Goal: Task Accomplishment & Management: Manage account settings

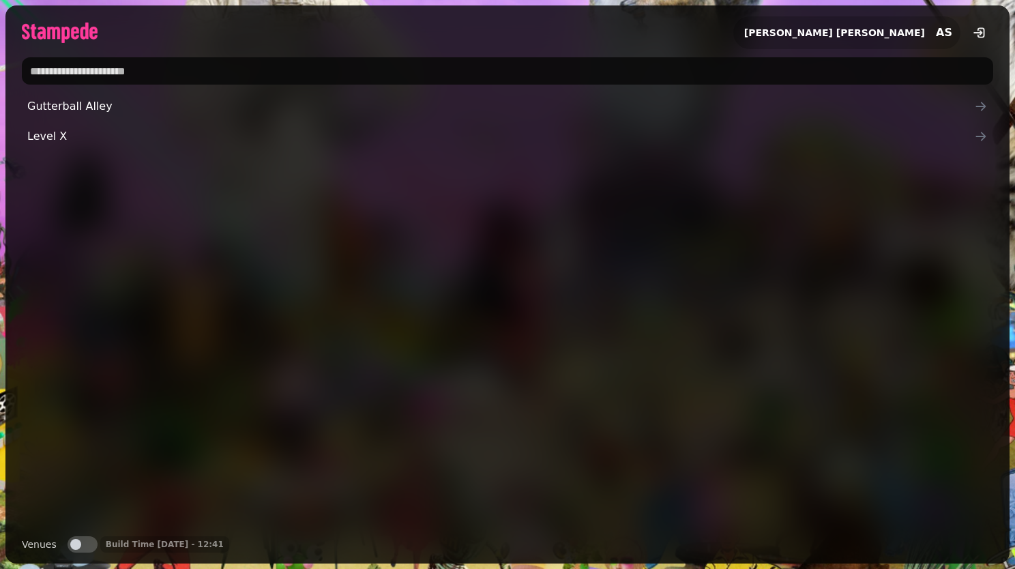
click at [364, 108] on span "Gutterball Alley" at bounding box center [500, 106] width 946 height 16
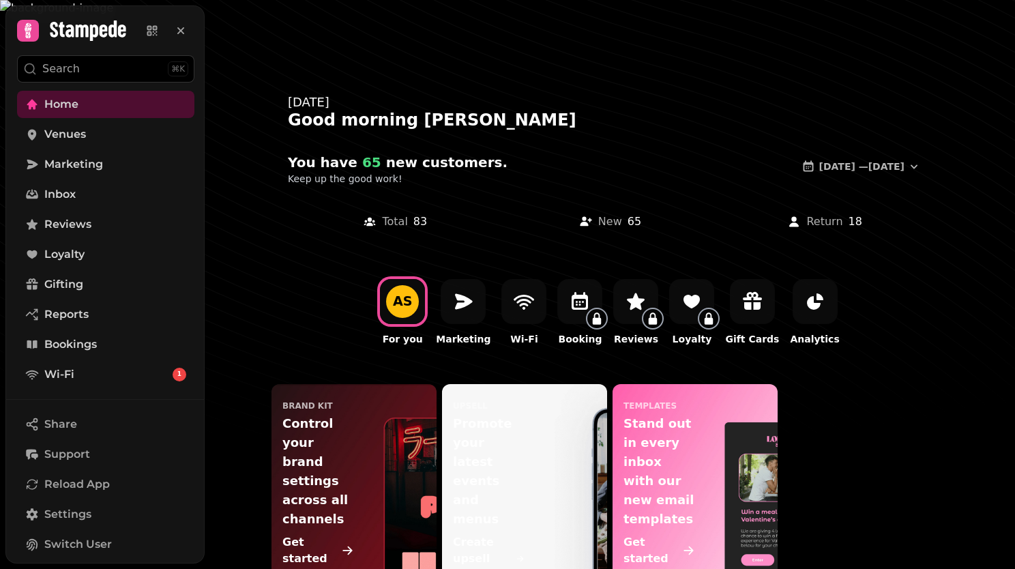
click at [115, 178] on nav "Home Venues Marketing Inbox Reviews Loyalty Gifting Reports Bookings Wi-Fi 1" at bounding box center [105, 239] width 199 height 297
click at [94, 162] on span "Marketing" at bounding box center [73, 164] width 59 height 16
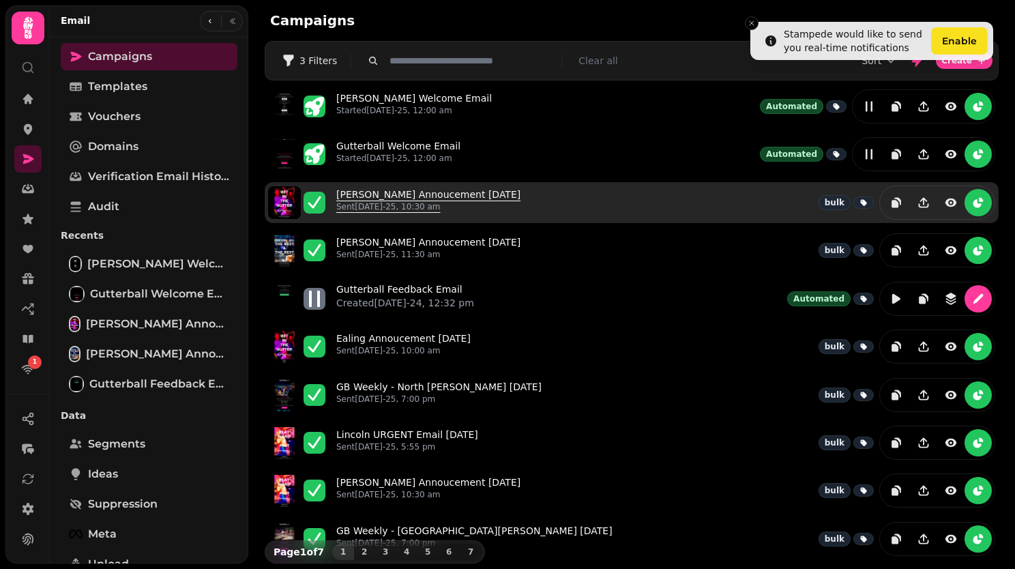
click at [415, 194] on link "Lincoln Annoucement 8th August Sent 8th Aug-25, 10:30 am" at bounding box center [428, 202] width 184 height 30
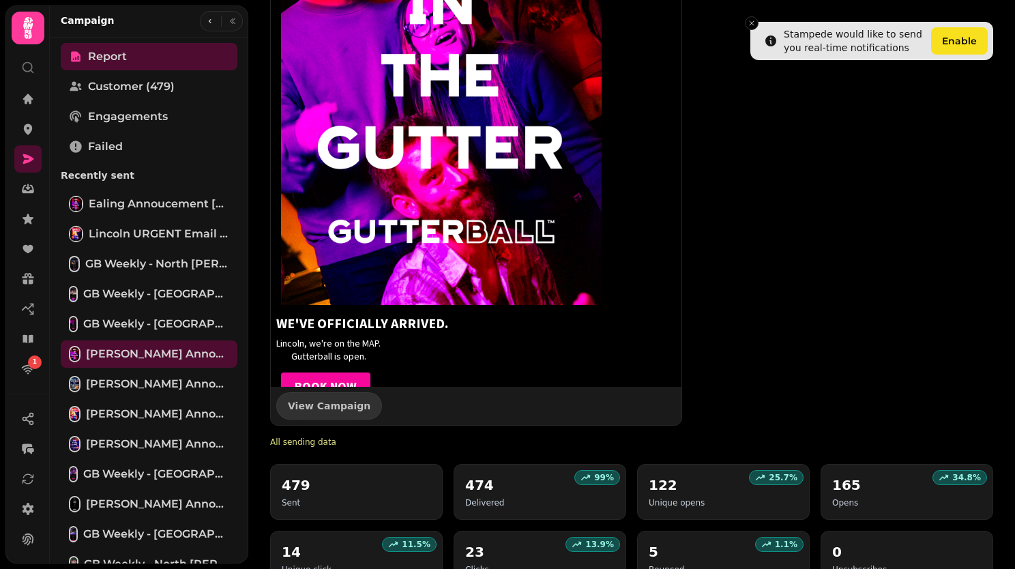
scroll to position [1066, 0]
click at [206, 23] on icon "button" at bounding box center [210, 21] width 8 height 8
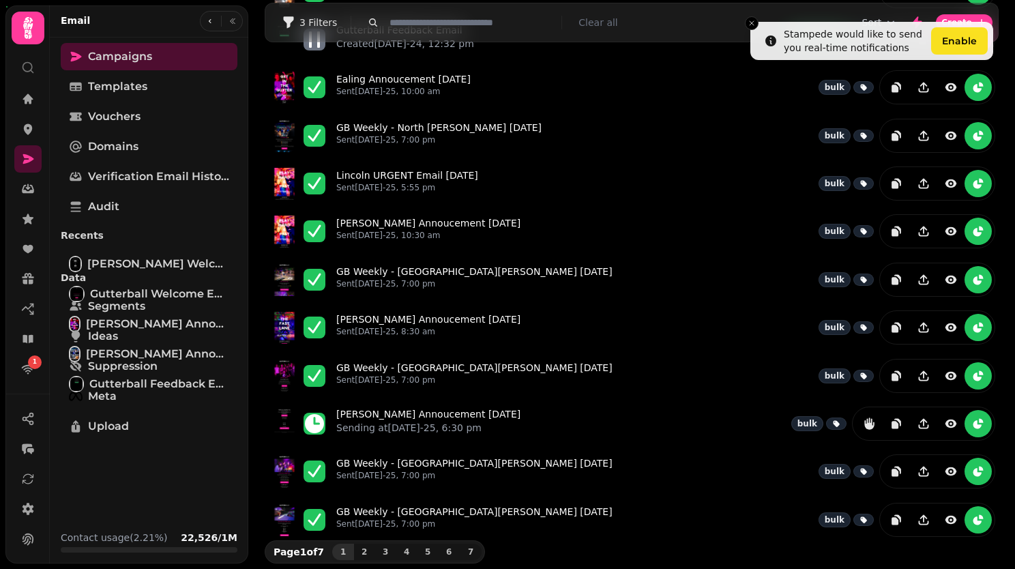
scroll to position [250, 0]
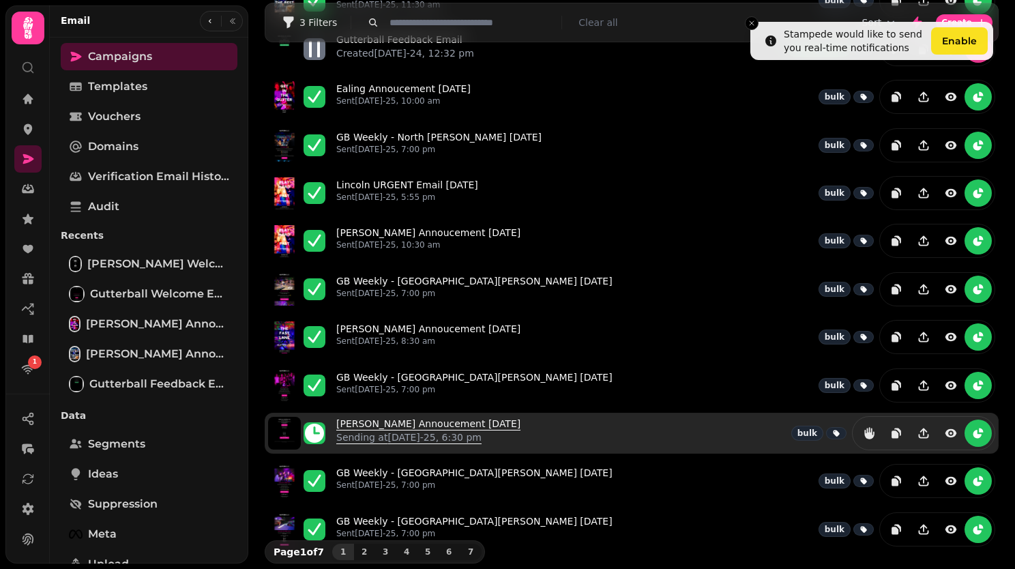
click at [439, 420] on link "Lincoln Annoucement 14th August Sending at 14th Aug-25, 6:30 pm" at bounding box center [428, 433] width 184 height 33
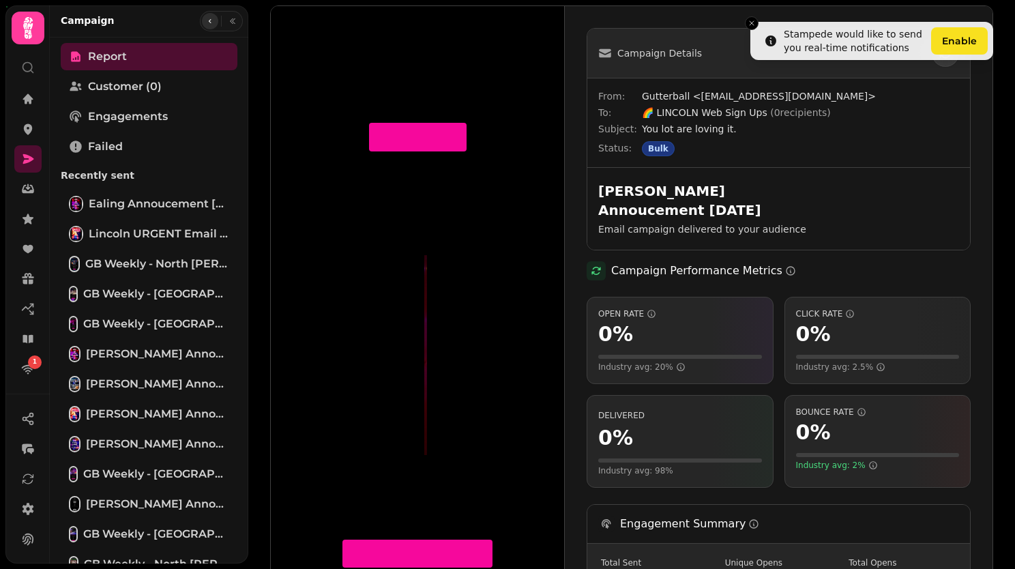
click at [206, 20] on icon "button" at bounding box center [210, 21] width 8 height 8
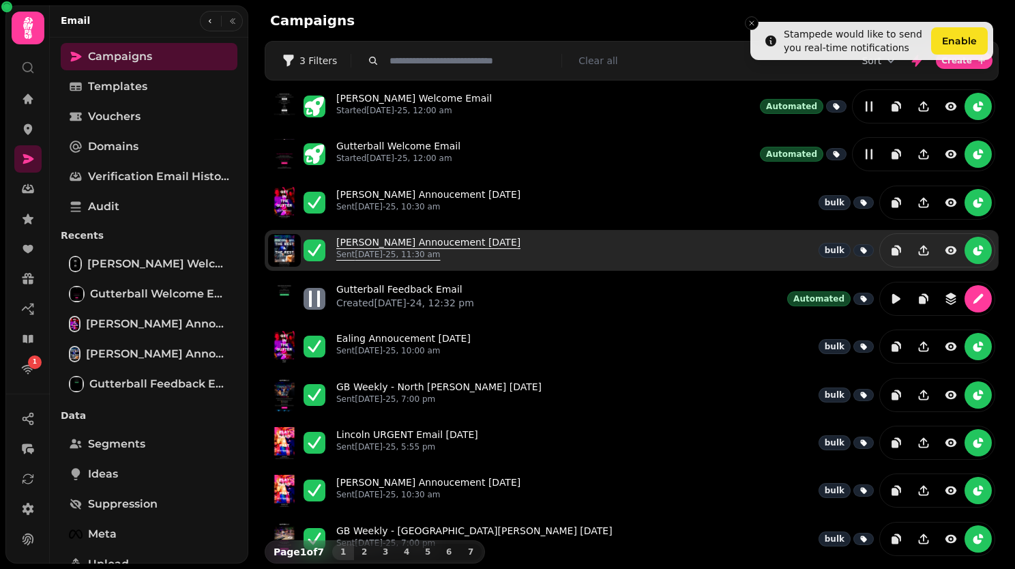
click at [394, 245] on link "Lincoln Annoucement 7th August Sent 7th Aug-25, 11:30 am" at bounding box center [428, 250] width 184 height 30
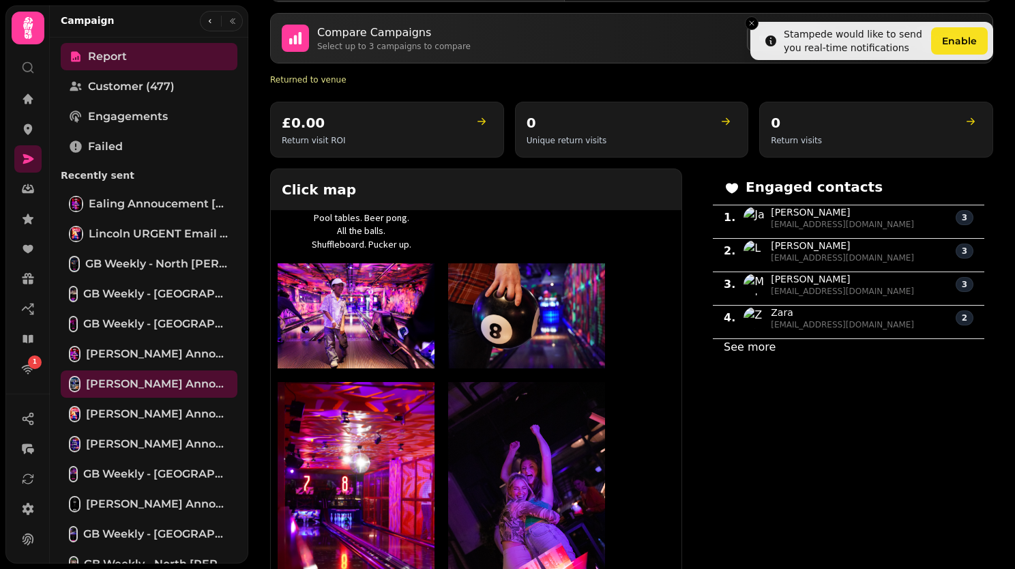
scroll to position [933, 0]
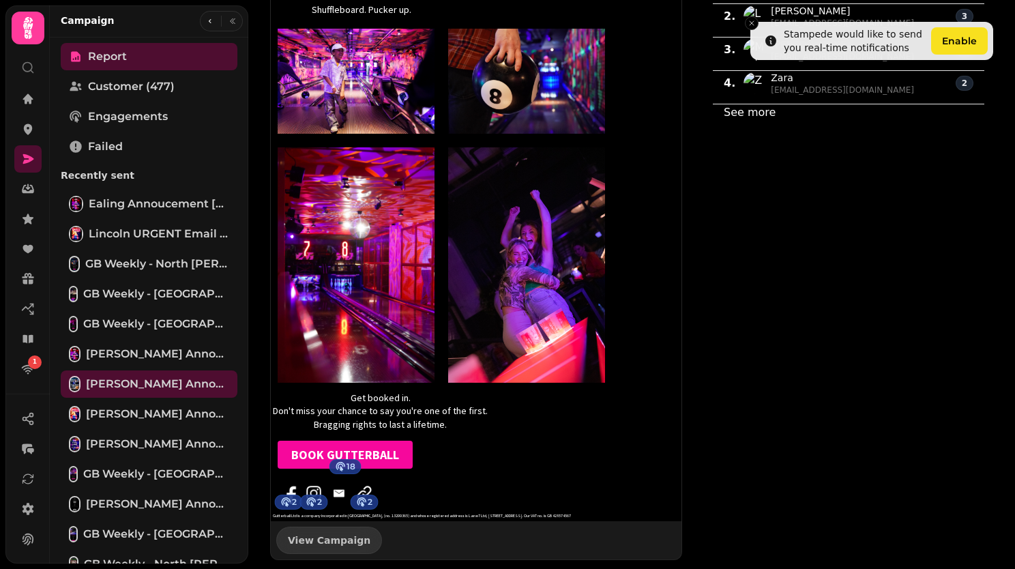
click at [592, 206] on img at bounding box center [526, 264] width 157 height 235
click at [206, 22] on icon "button" at bounding box center [210, 21] width 8 height 8
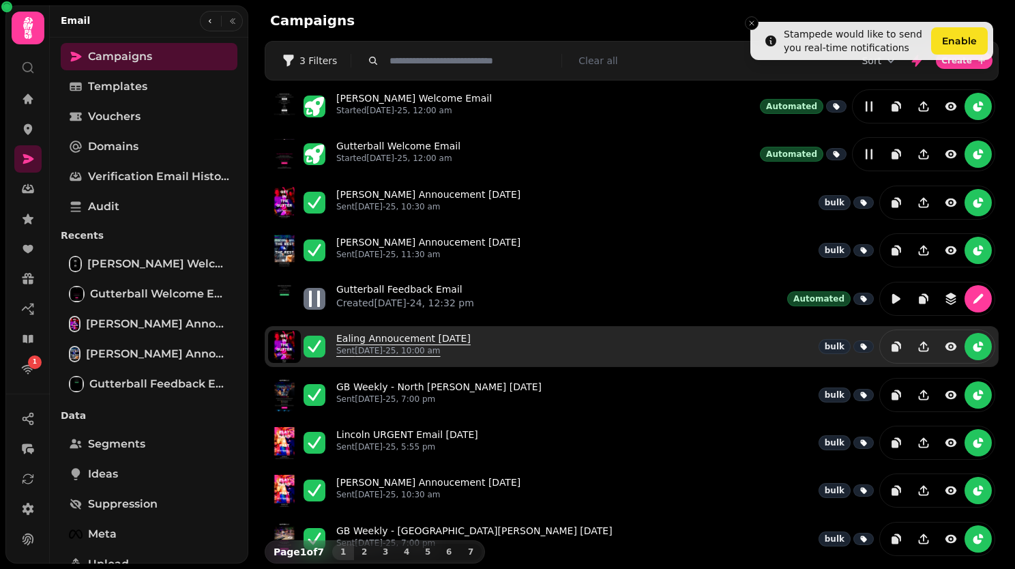
click at [383, 337] on link "Ealing Annoucement 5th August Sent 6th Aug-25, 10:00 am" at bounding box center [403, 346] width 134 height 30
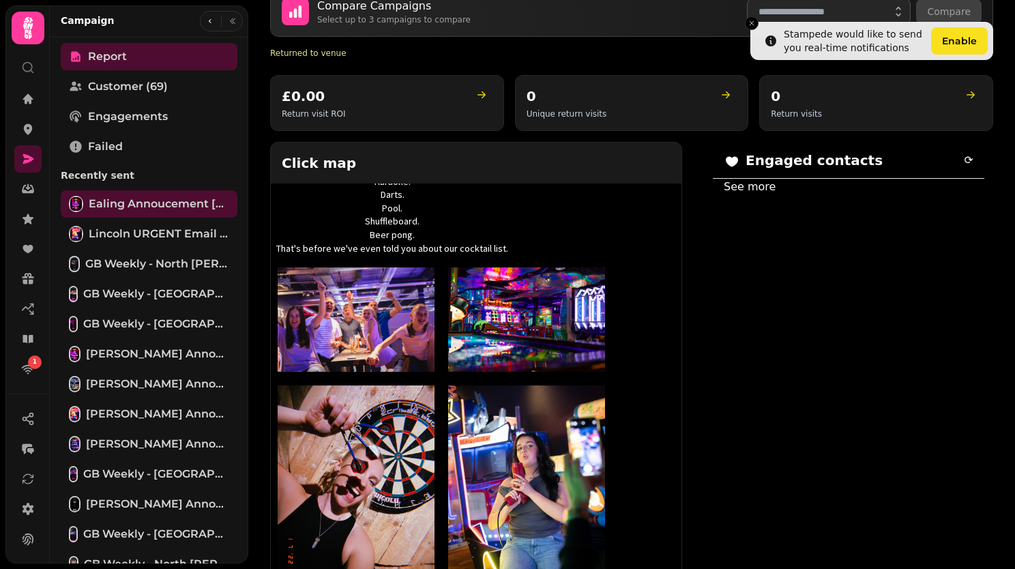
scroll to position [462, 0]
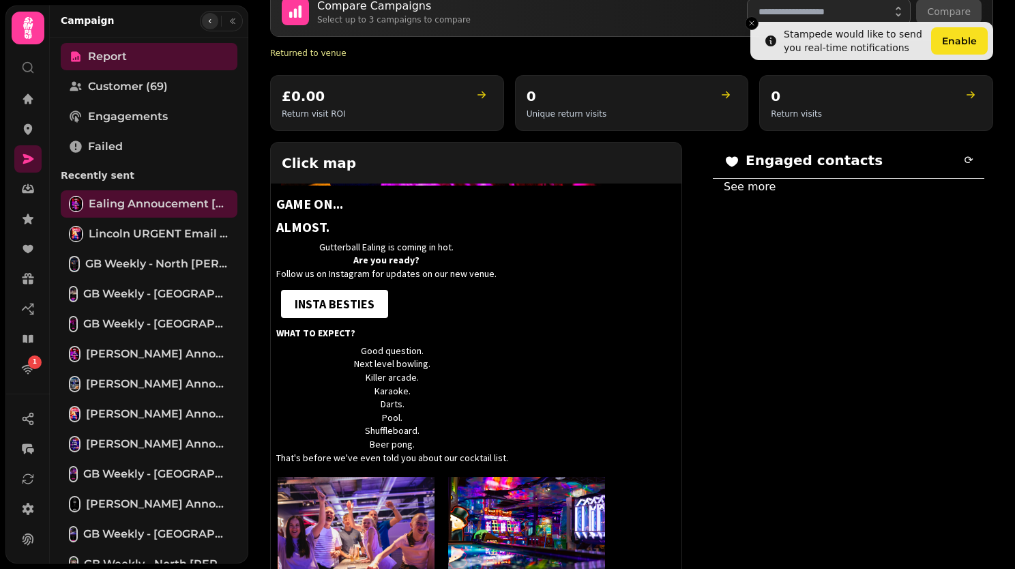
click at [205, 27] on button "button" at bounding box center [210, 21] width 16 height 16
